Goal: Navigation & Orientation: Find specific page/section

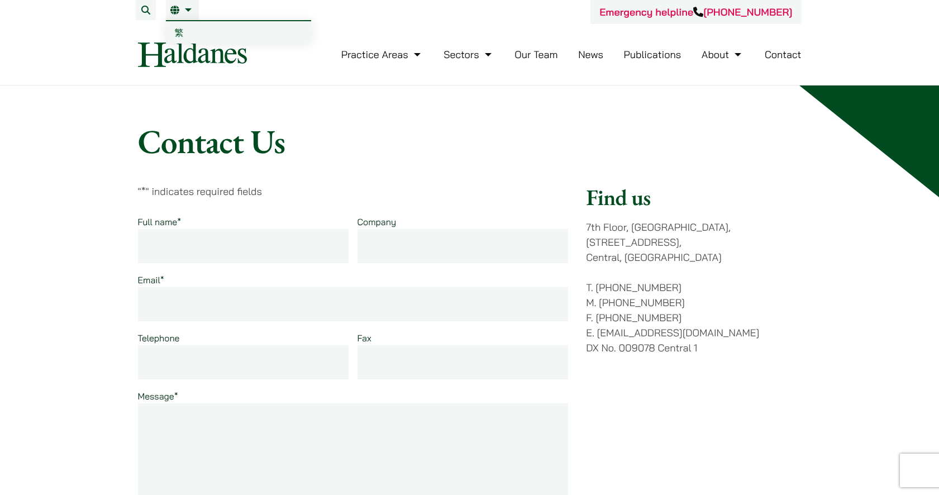
click at [189, 12] on link "EN" at bounding box center [182, 10] width 24 height 9
click at [188, 9] on link "EN" at bounding box center [182, 10] width 24 height 9
click at [189, 9] on link "EN" at bounding box center [182, 10] width 24 height 9
click at [173, 31] on link "繁" at bounding box center [238, 32] width 145 height 22
